Goal: Find specific page/section: Find specific page/section

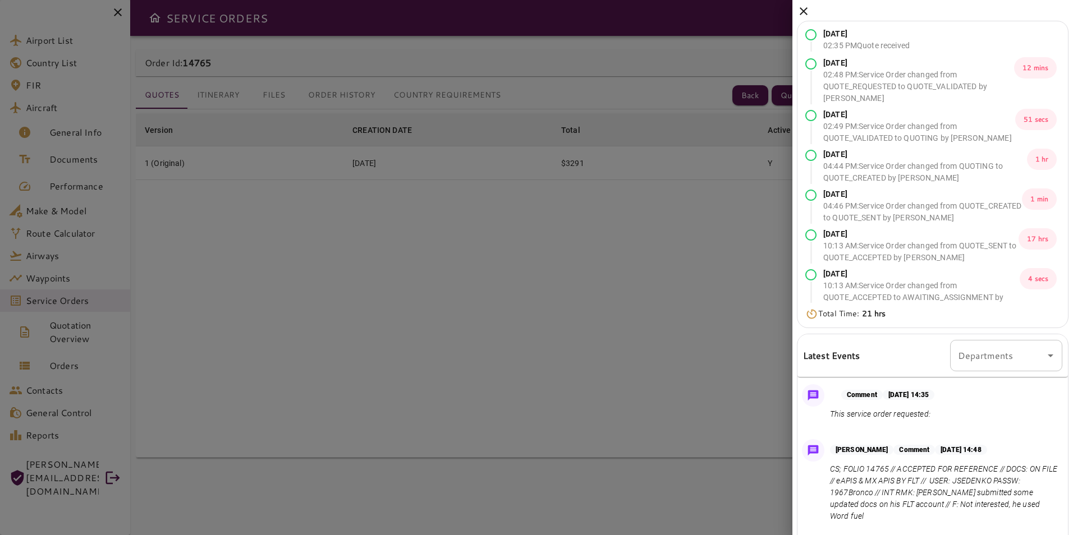
click at [803, 11] on icon at bounding box center [804, 11] width 8 height 8
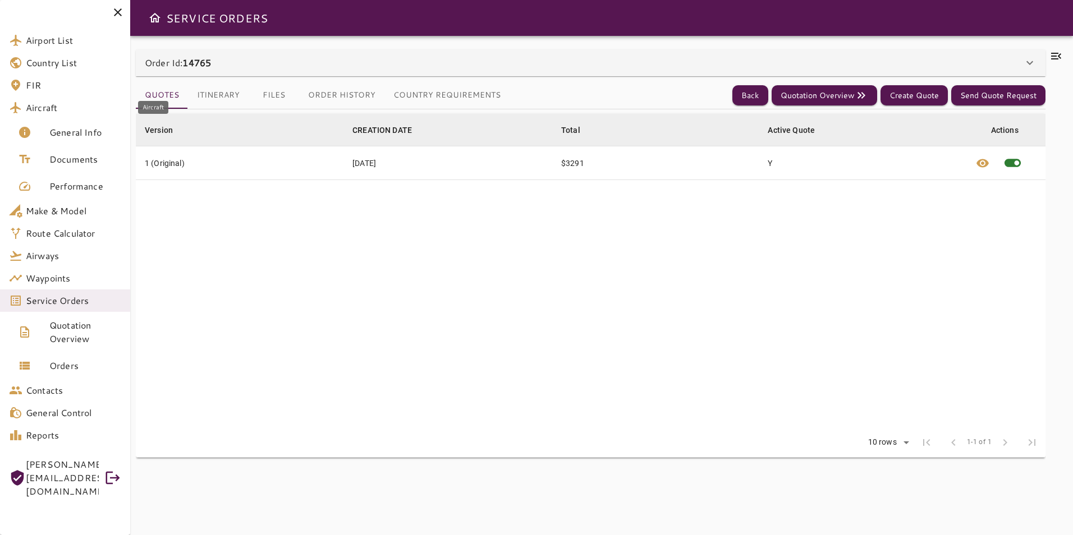
click at [74, 115] on link "Aircraft" at bounding box center [65, 108] width 130 height 22
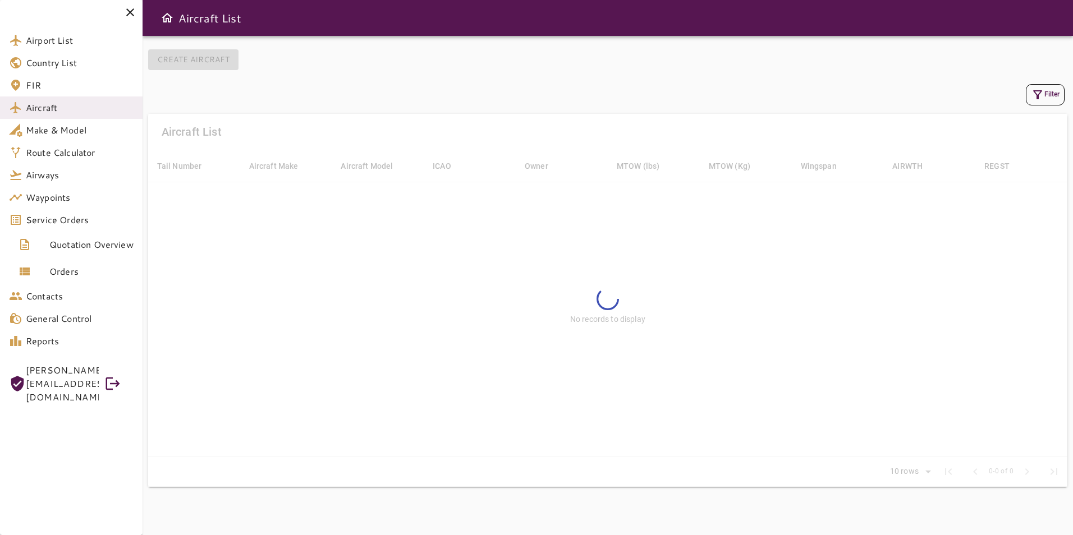
click at [1031, 103] on button "Filter" at bounding box center [1045, 94] width 39 height 21
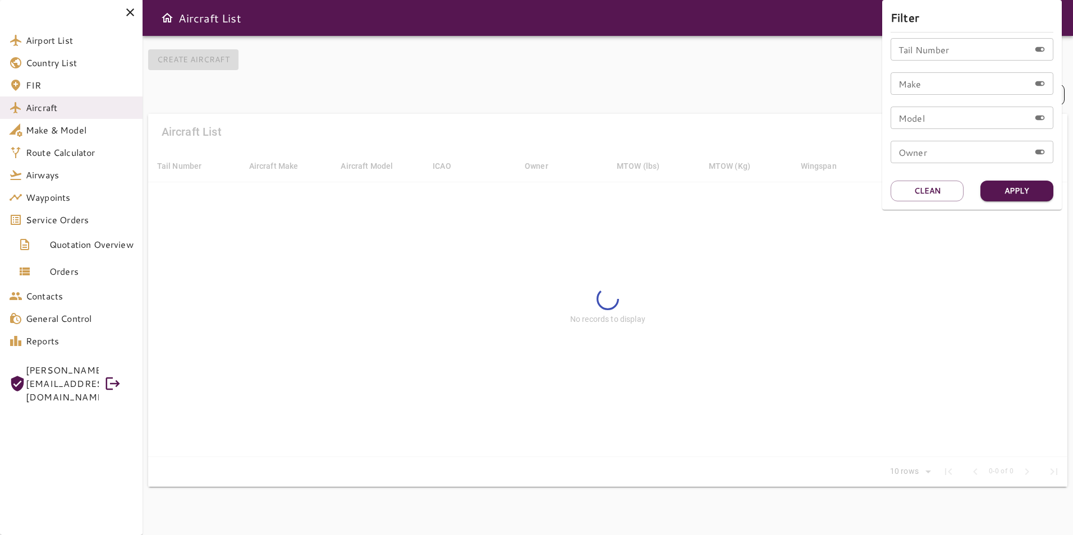
click at [945, 54] on input "Tail Number" at bounding box center [959, 49] width 139 height 22
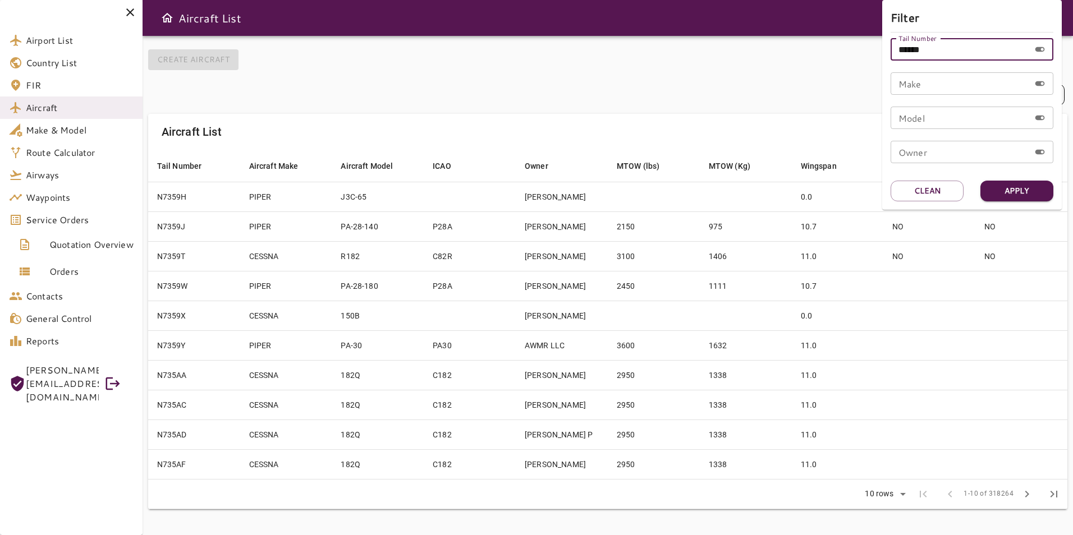
type input "******"
click at [1036, 189] on button "Apply" at bounding box center [1016, 191] width 73 height 21
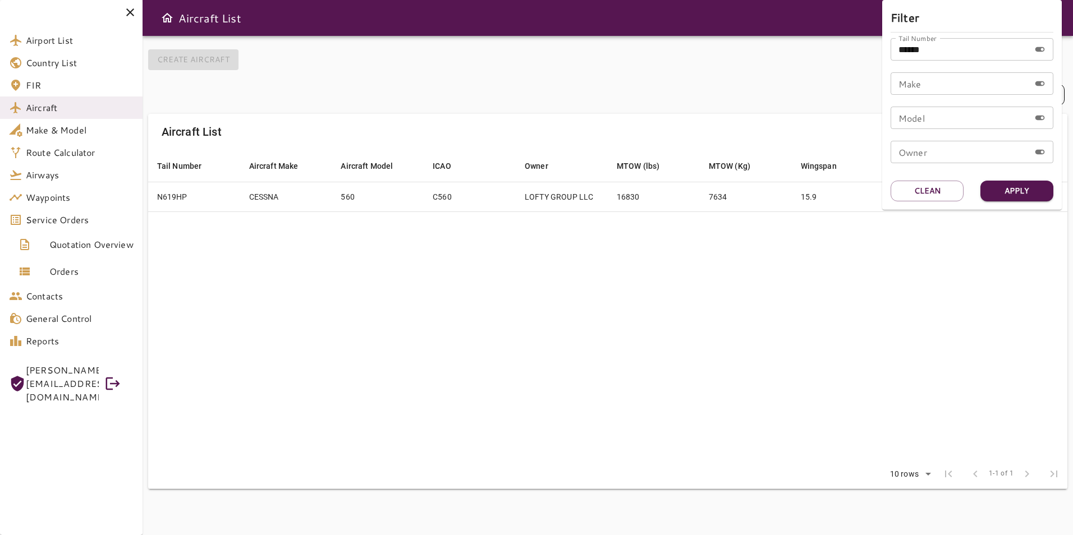
click at [724, 354] on div at bounding box center [536, 267] width 1073 height 535
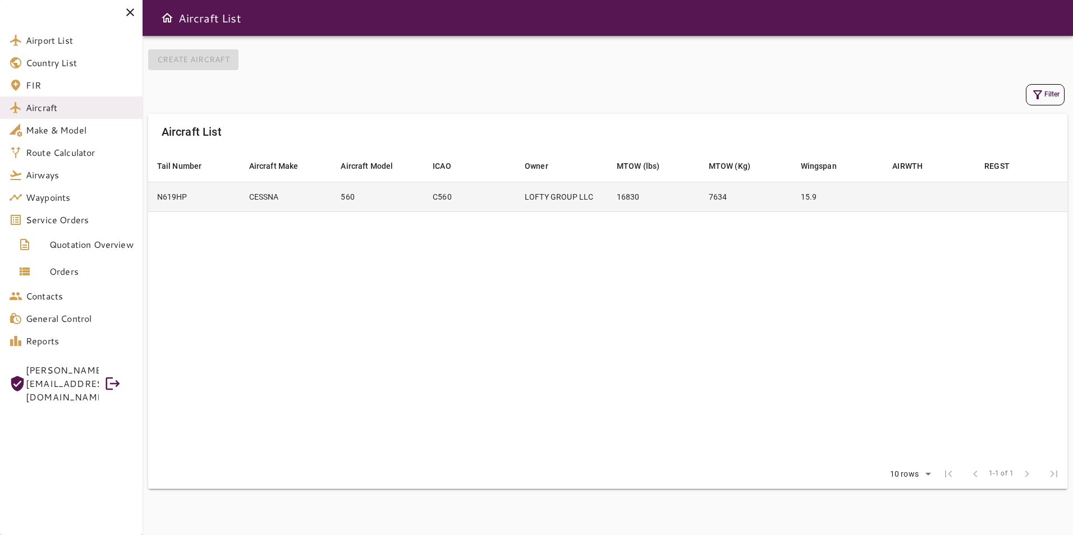
click at [681, 206] on td "16830" at bounding box center [654, 197] width 92 height 30
